Goal: Find specific page/section: Find specific page/section

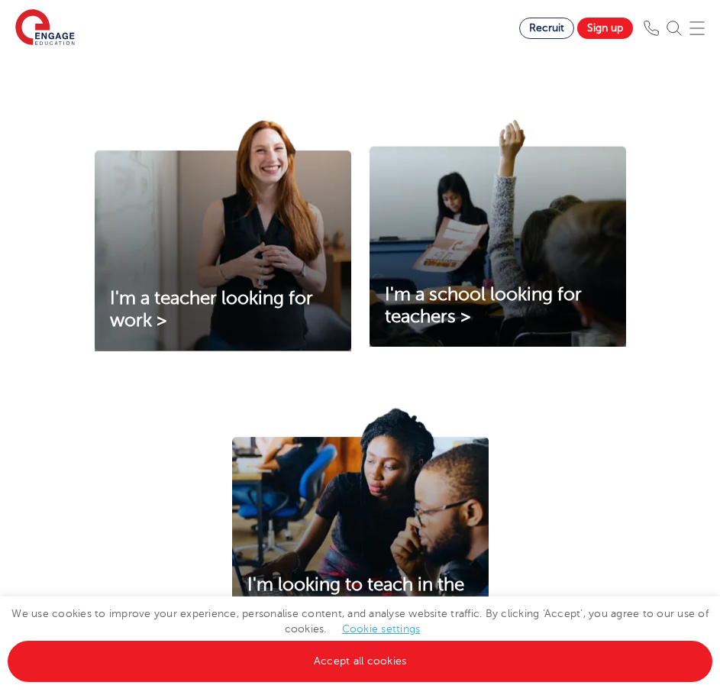
scroll to position [840, 0]
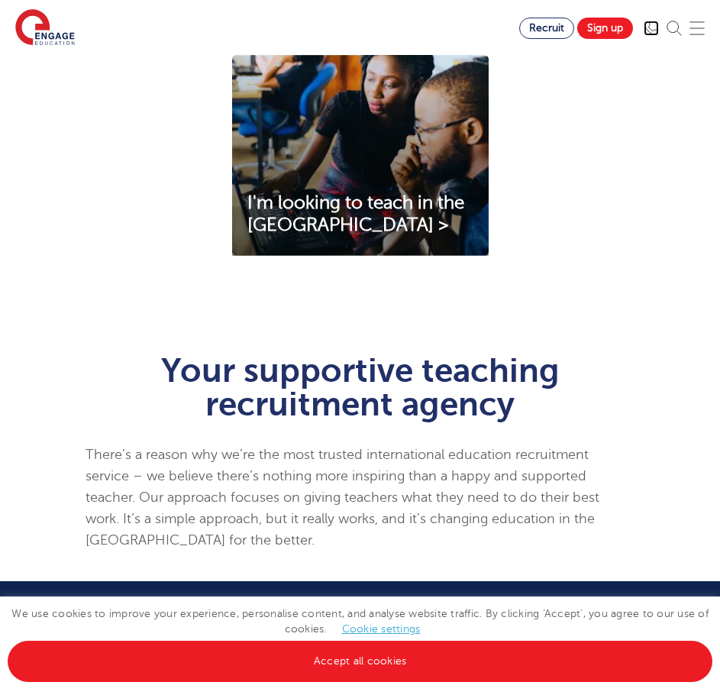
click at [659, 26] on img at bounding box center [651, 28] width 15 height 15
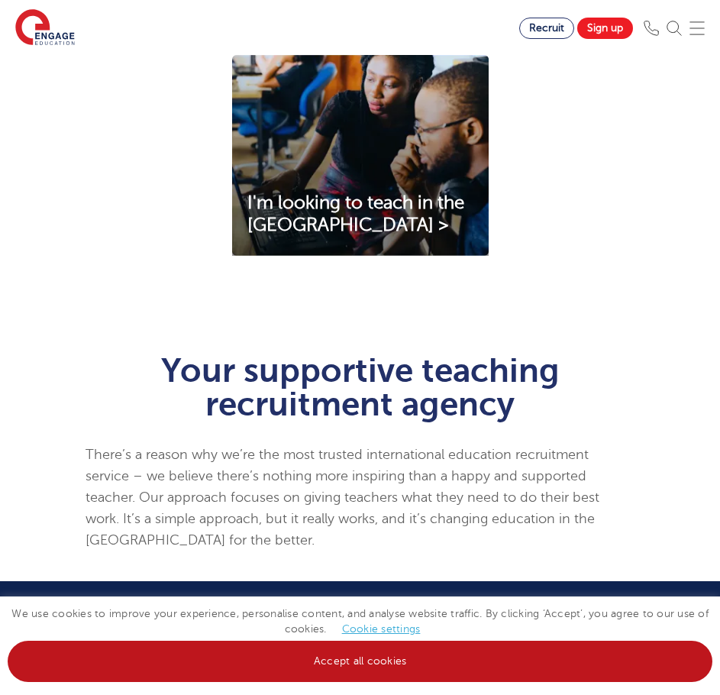
click at [459, 678] on link "Accept all cookies" at bounding box center [360, 660] width 705 height 41
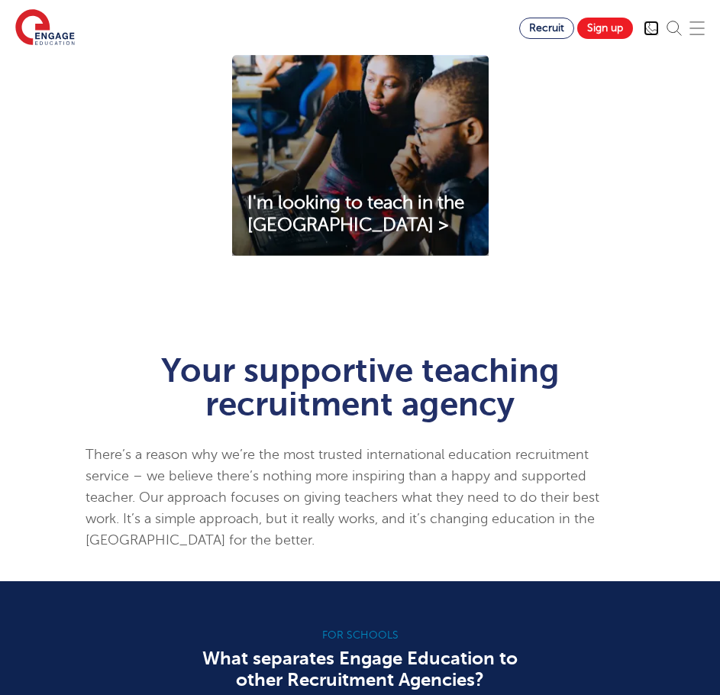
click at [659, 34] on img at bounding box center [651, 28] width 15 height 15
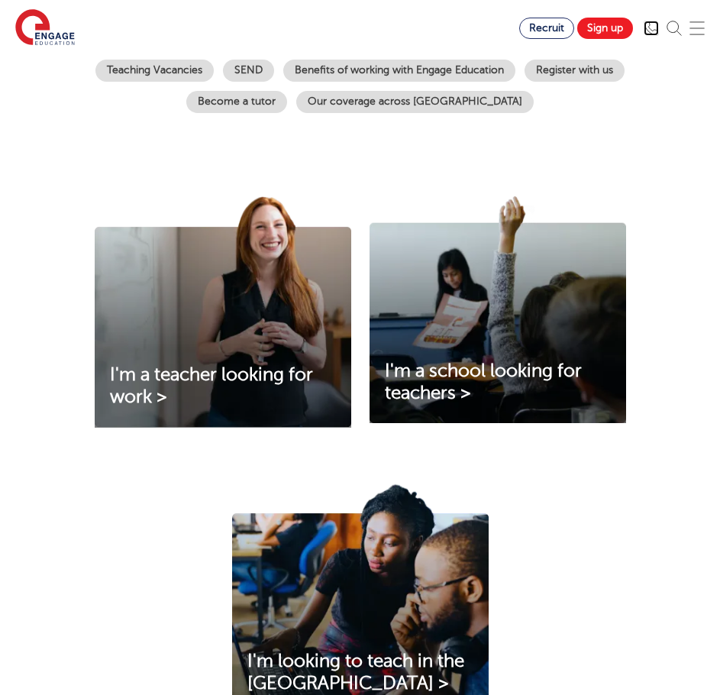
scroll to position [0, 0]
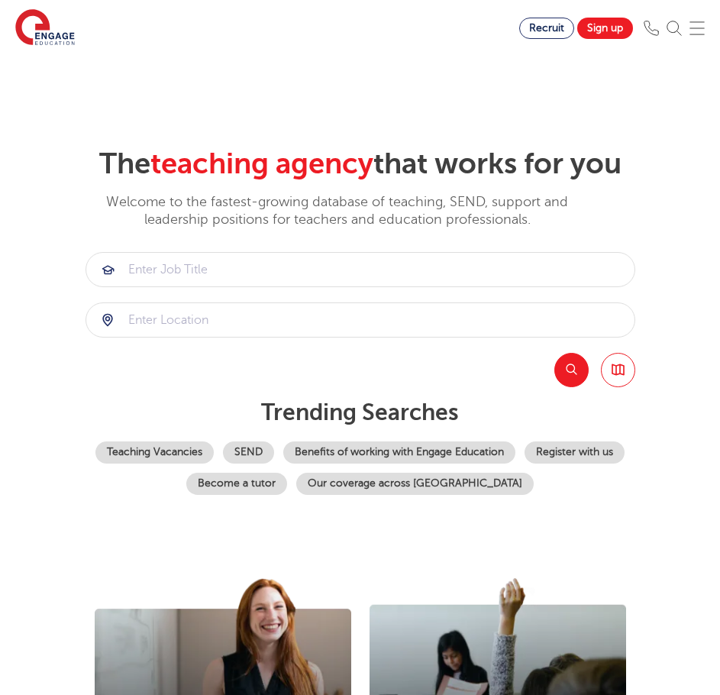
click at [702, 27] on img at bounding box center [696, 28] width 15 height 15
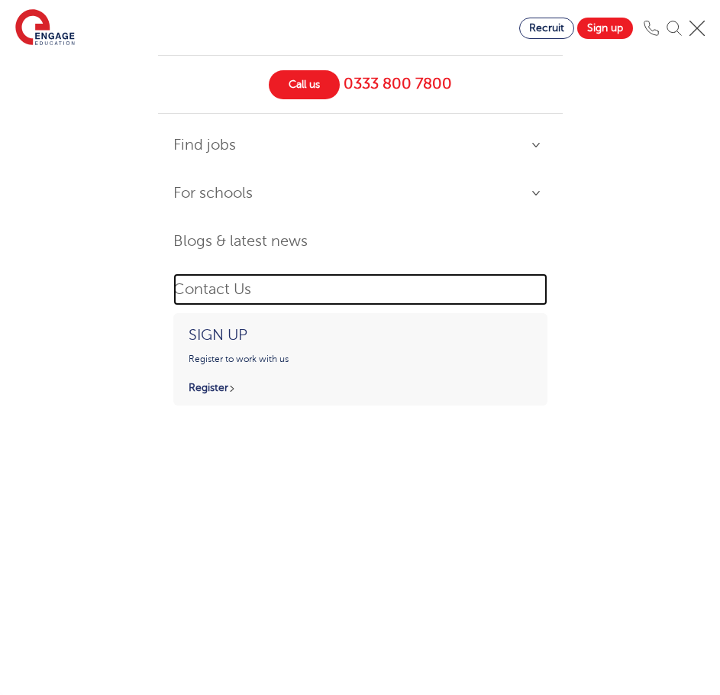
click at [220, 299] on link "Contact Us" at bounding box center [360, 289] width 374 height 33
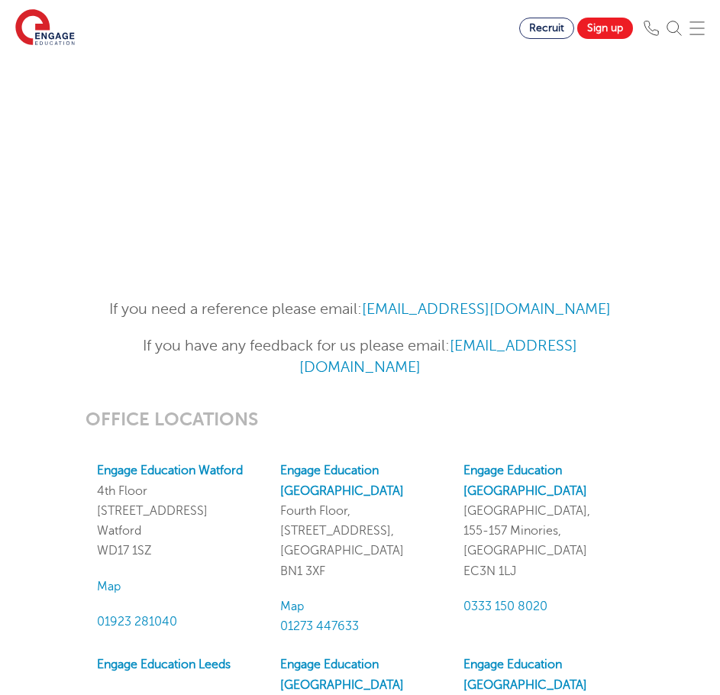
scroll to position [1527, 0]
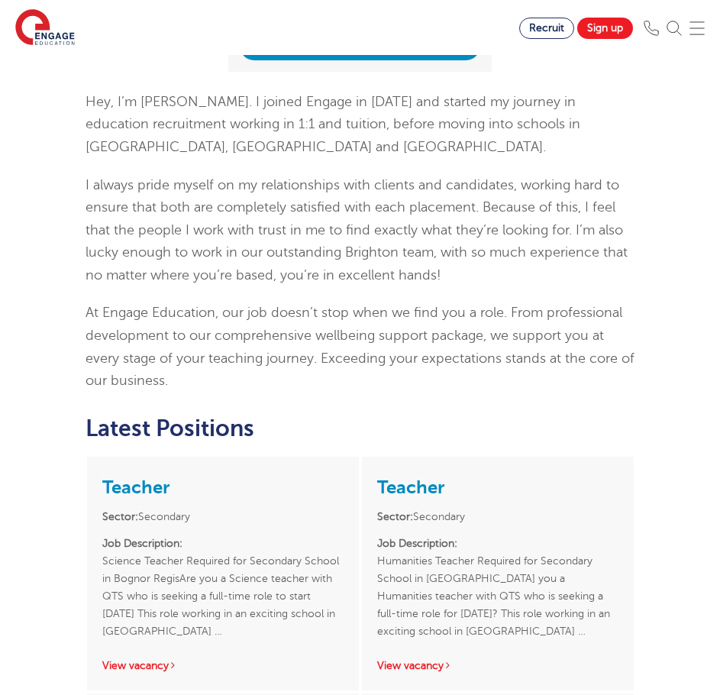
scroll to position [916, 0]
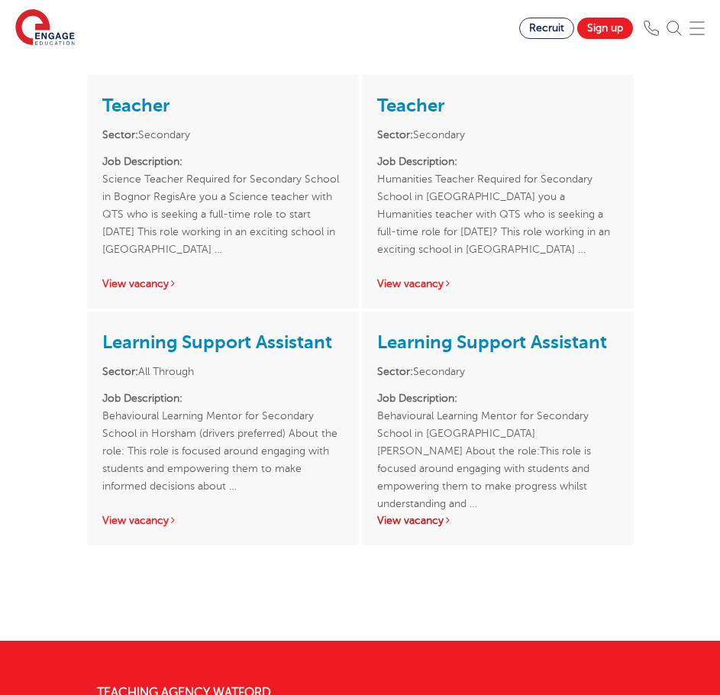
click at [405, 522] on link "View vacancy" at bounding box center [414, 520] width 75 height 11
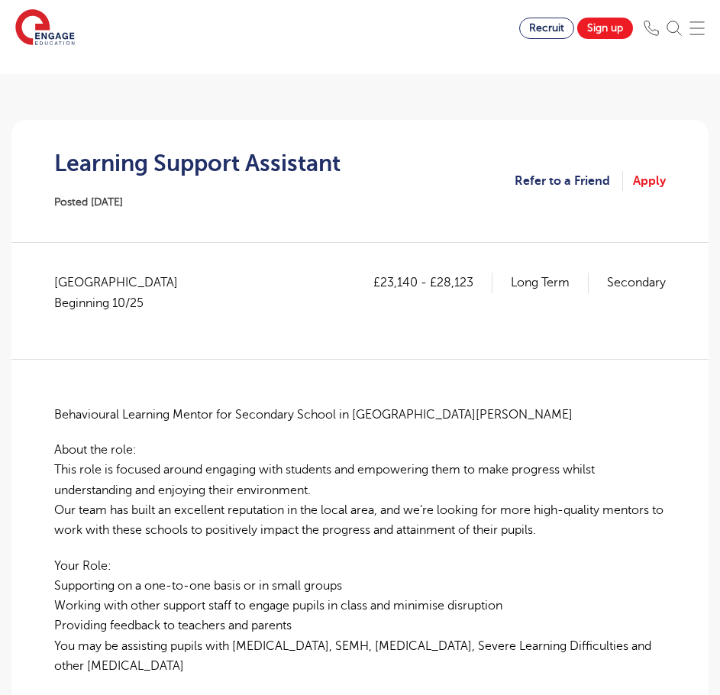
scroll to position [382, 0]
